Goal: Transaction & Acquisition: Download file/media

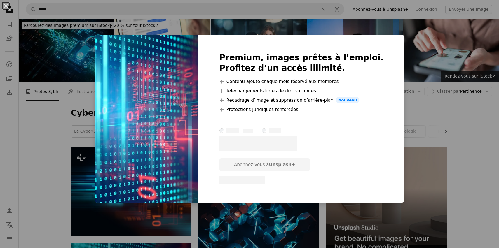
scroll to position [93, 0]
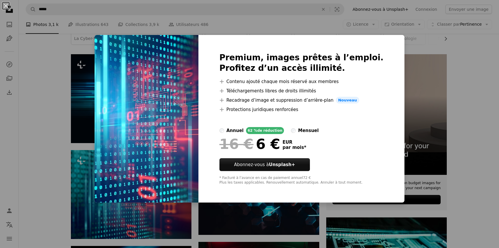
click at [417, 94] on div "An X shape Premium, images prêtes à l’emploi. Profitez d’un accès illimité. A p…" at bounding box center [249, 124] width 499 height 248
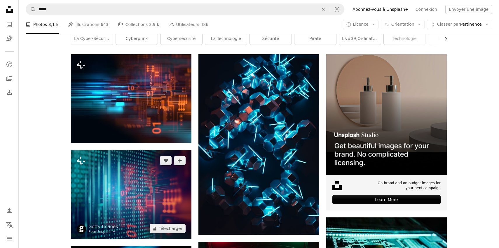
click at [151, 183] on img at bounding box center [131, 194] width 120 height 89
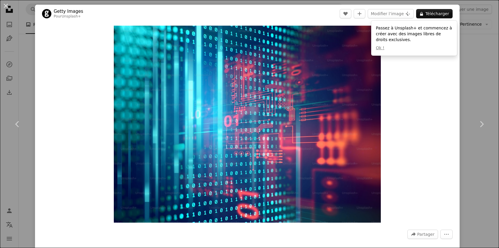
click at [6, 6] on button "An X shape" at bounding box center [5, 5] width 7 height 7
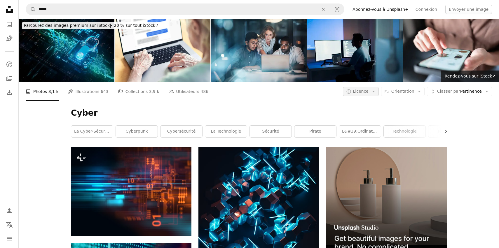
click at [363, 91] on span "Licence" at bounding box center [360, 91] width 15 height 5
click at [362, 135] on span "Gratuite" at bounding box center [376, 138] width 36 height 6
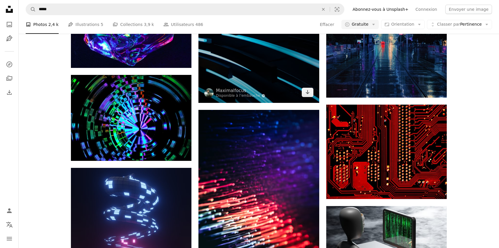
scroll to position [1015, 0]
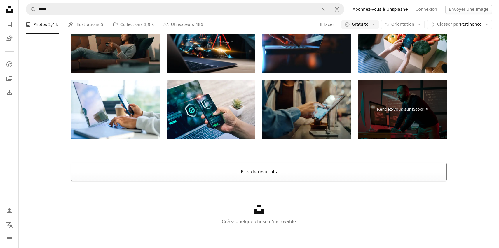
click at [257, 174] on button "Plus de résultats" at bounding box center [259, 172] width 376 height 19
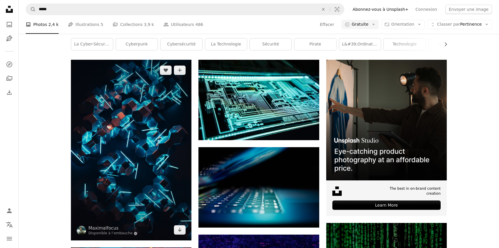
scroll to position [84, 0]
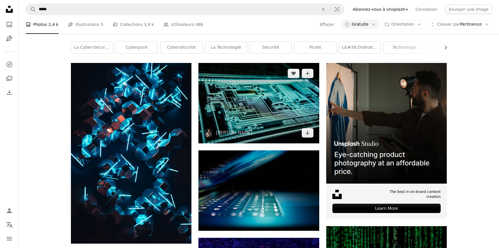
click at [284, 115] on img at bounding box center [258, 103] width 120 height 80
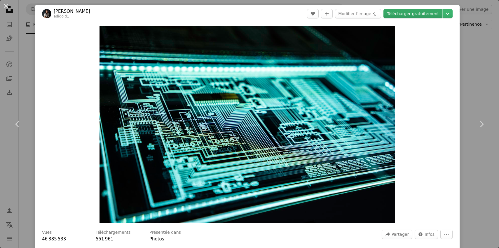
click at [406, 14] on link "Télécharger gratuitement" at bounding box center [412, 13] width 59 height 9
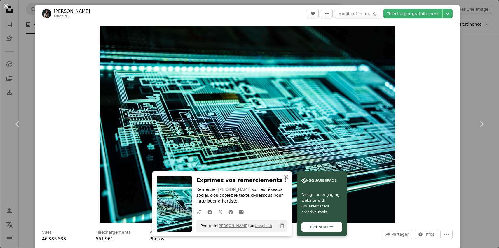
click at [286, 178] on icon "button" at bounding box center [286, 177] width 4 height 4
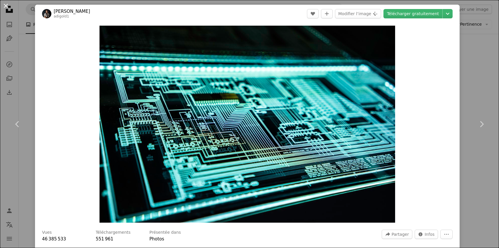
click at [8, 5] on button "An X shape" at bounding box center [5, 5] width 7 height 7
